Goal: Task Accomplishment & Management: Use online tool/utility

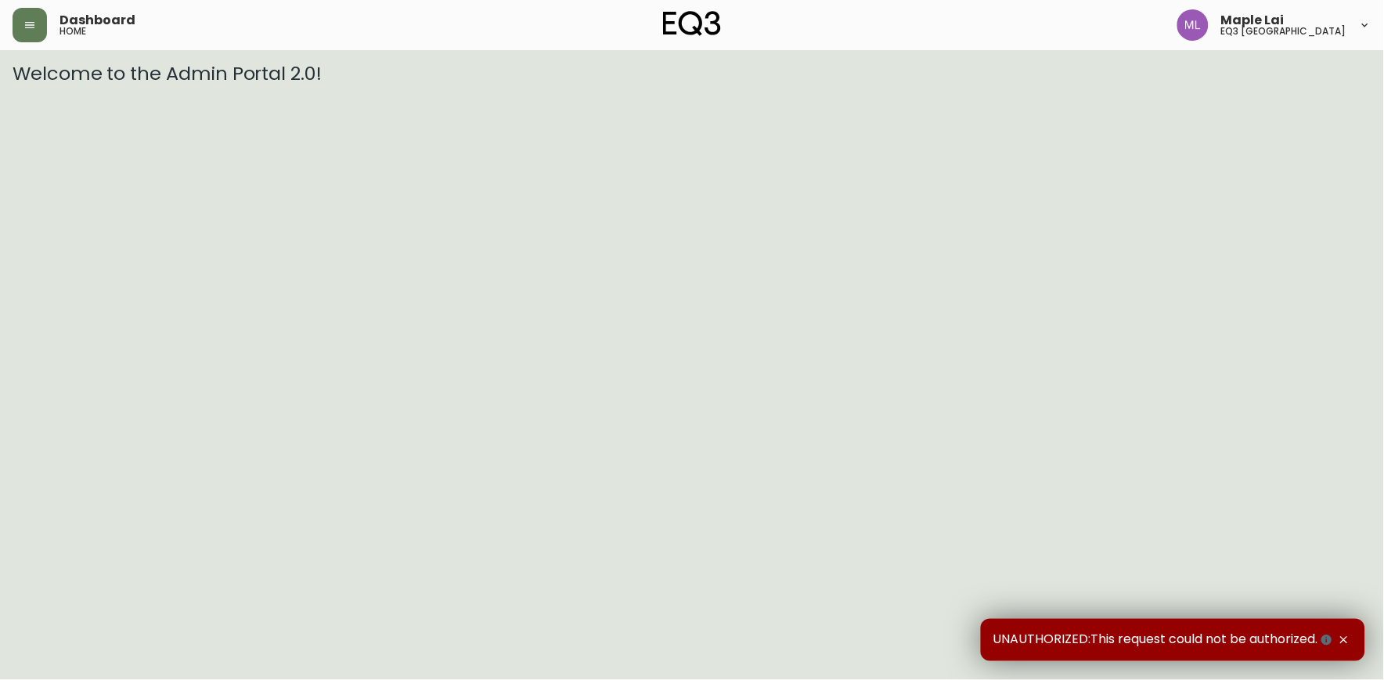
drag, startPoint x: 37, startPoint y: 26, endPoint x: 34, endPoint y: 49, distance: 22.8
click at [36, 26] on button "button" at bounding box center [30, 25] width 34 height 34
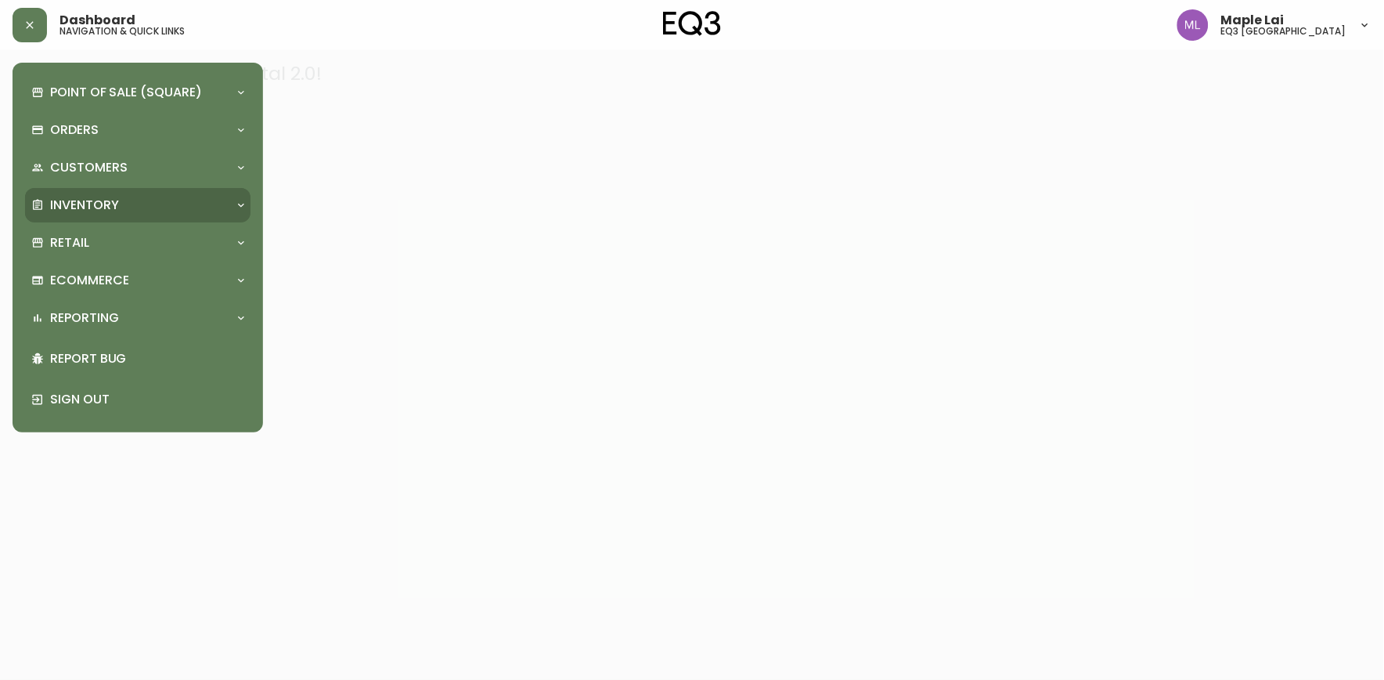
click at [41, 212] on div "Inventory" at bounding box center [129, 204] width 197 height 17
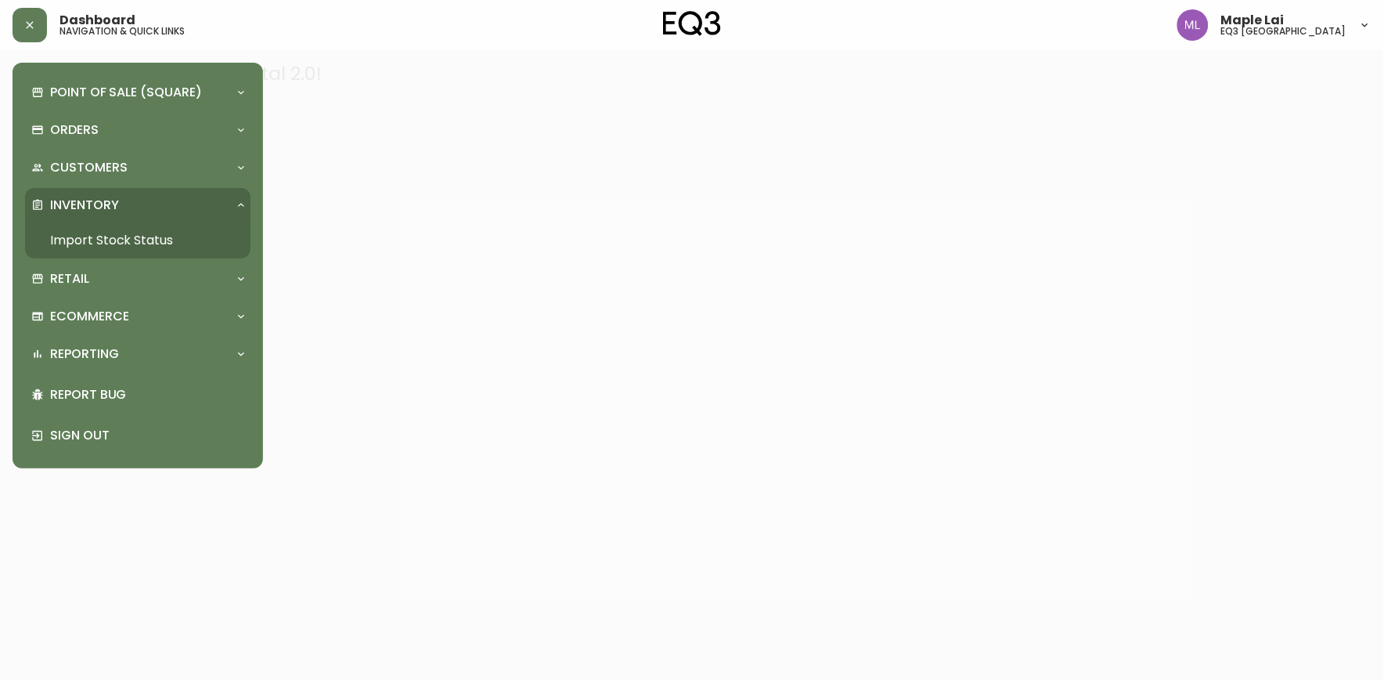
click at [92, 245] on link "Import Stock Status" at bounding box center [137, 240] width 225 height 36
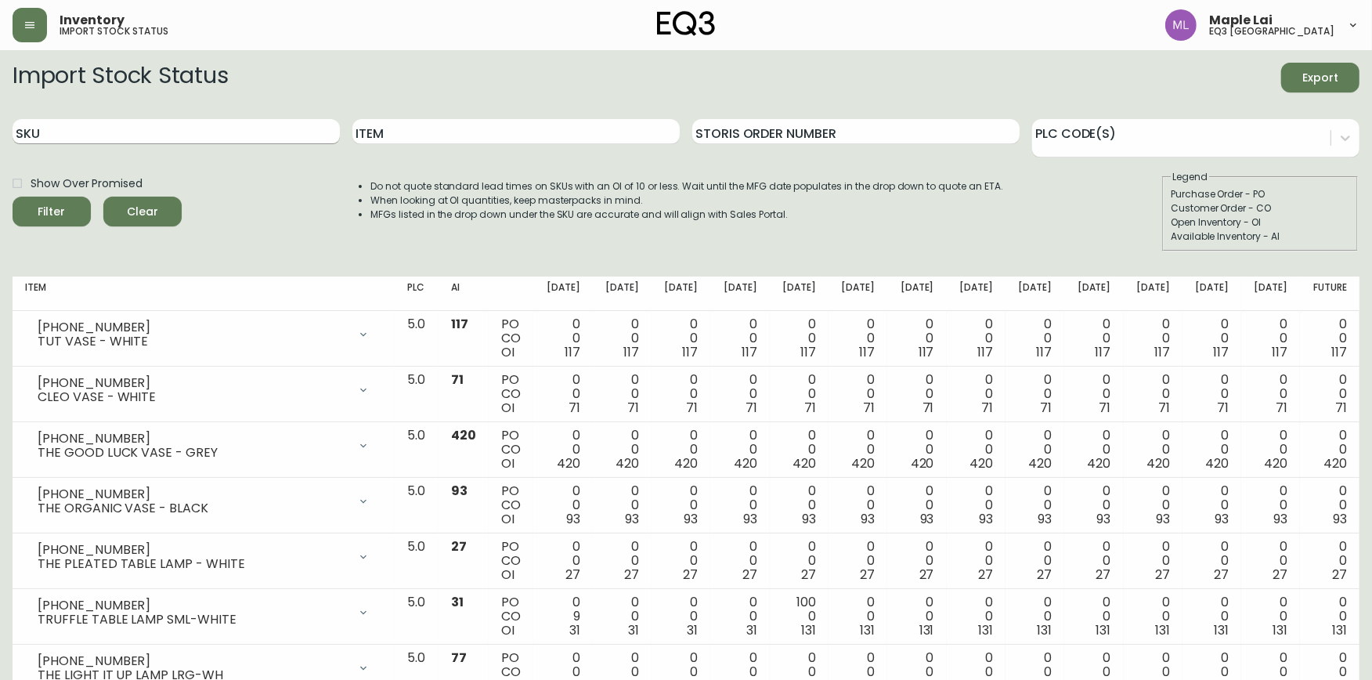
click at [161, 130] on input "SKU" at bounding box center [176, 131] width 327 height 25
paste input "37295-34"
click at [13, 196] on button "Filter" at bounding box center [52, 211] width 78 height 30
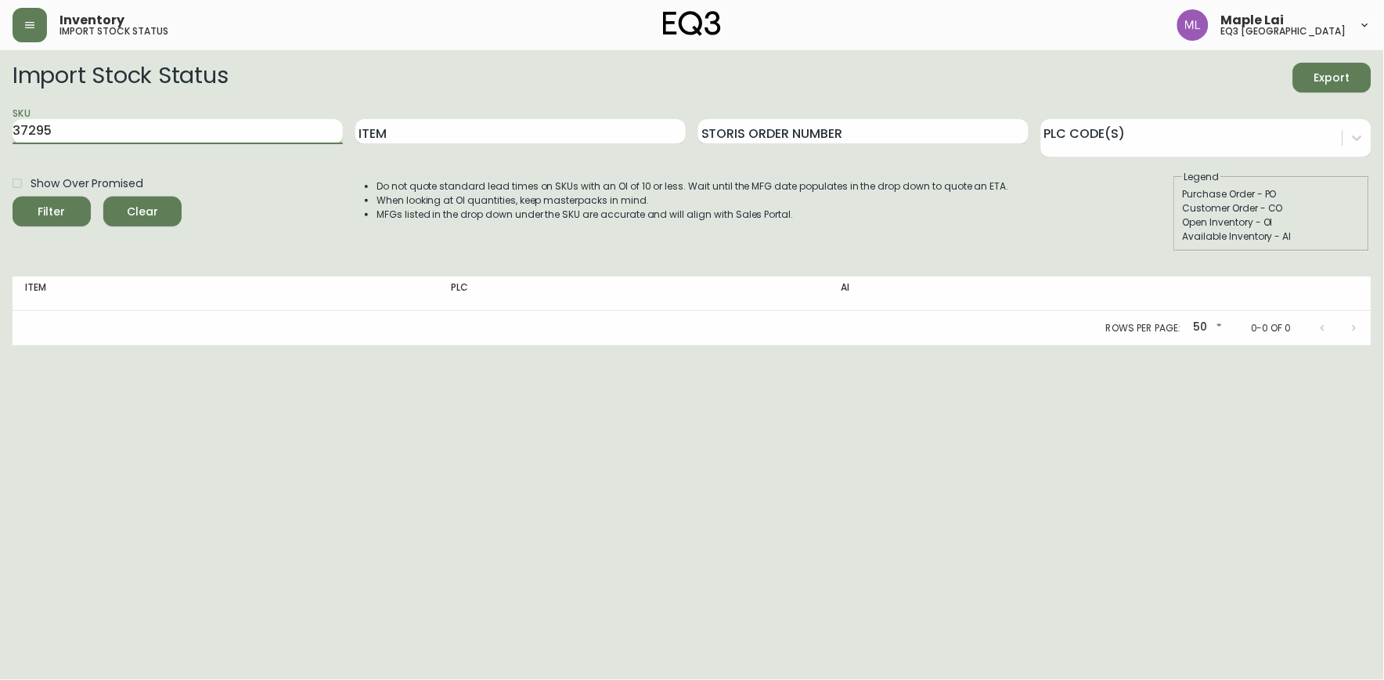
type input "37295"
click at [13, 196] on button "Filter" at bounding box center [52, 211] width 78 height 30
